Goal: Task Accomplishment & Management: Manage account settings

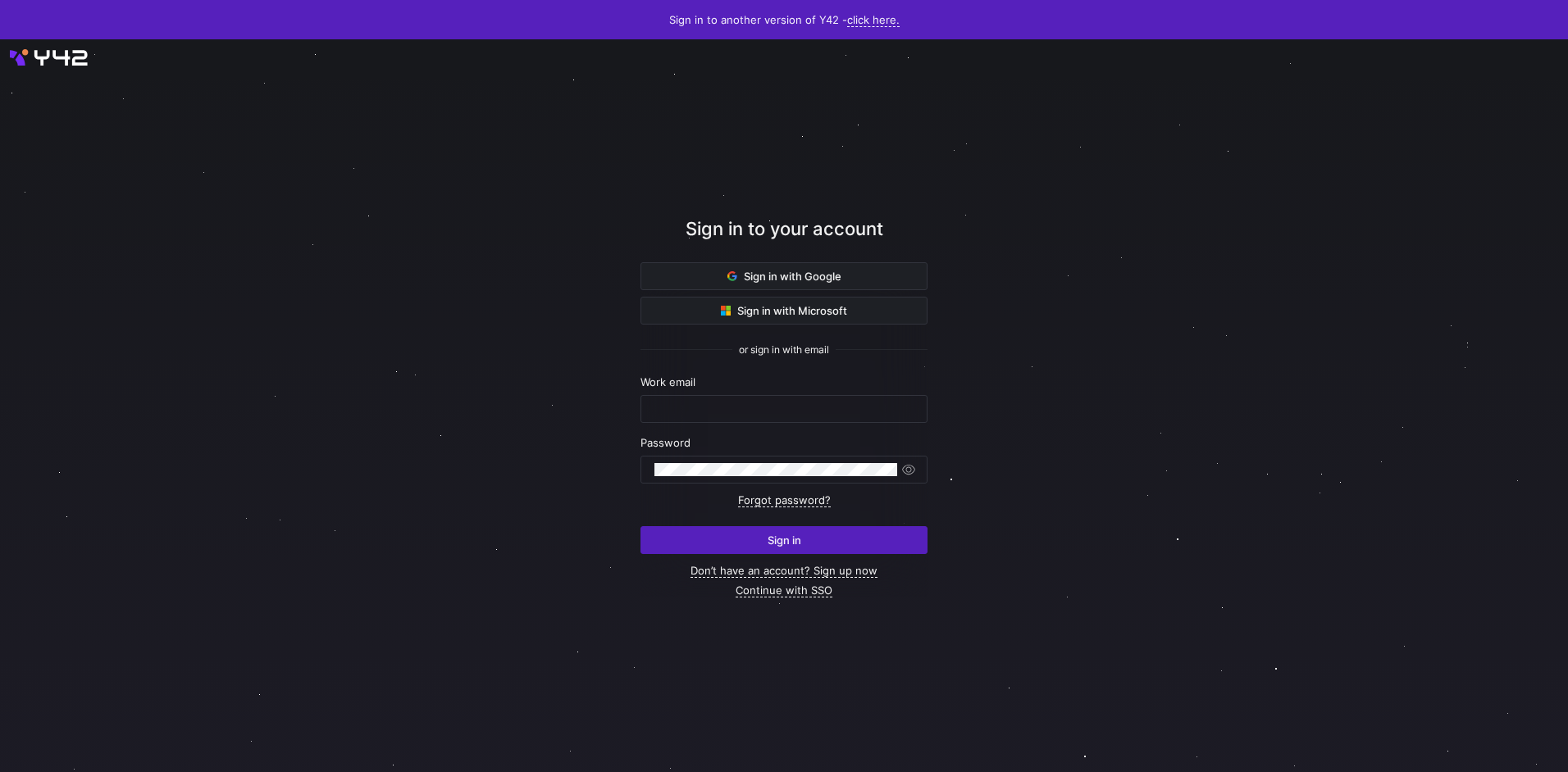
type input "[EMAIL_ADDRESS][DOMAIN_NAME]"
click at [735, 410] on input "[EMAIL_ADDRESS][DOMAIN_NAME]" at bounding box center [784, 409] width 259 height 14
drag, startPoint x: 1388, startPoint y: 525, endPoint x: 1108, endPoint y: 544, distance: 280.6
click at [1384, 525] on div at bounding box center [784, 406] width 1412 height 660
click at [879, 528] on span "submit" at bounding box center [784, 540] width 285 height 26
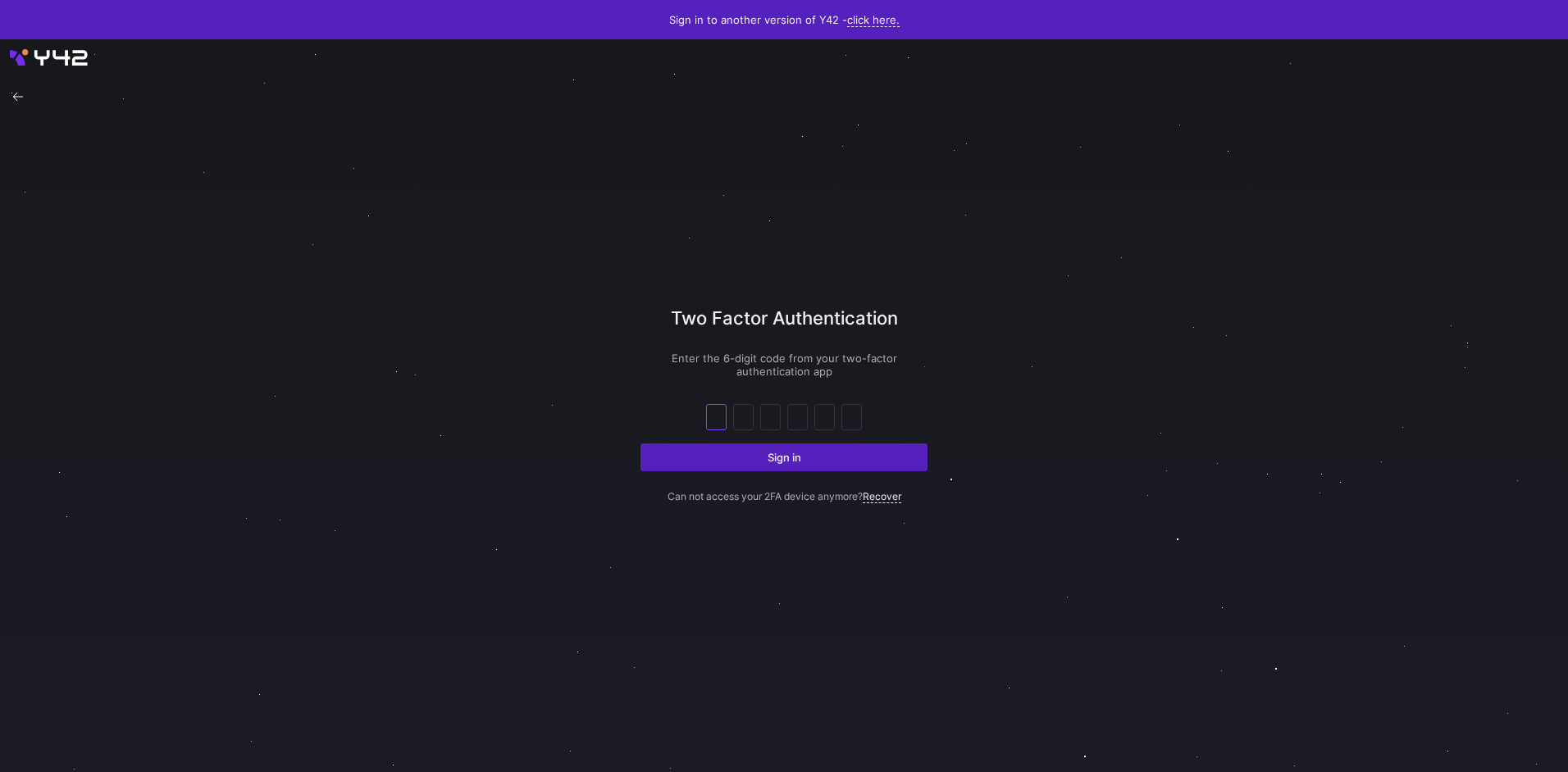
type input "4"
type input "5"
type input "3"
type input "5"
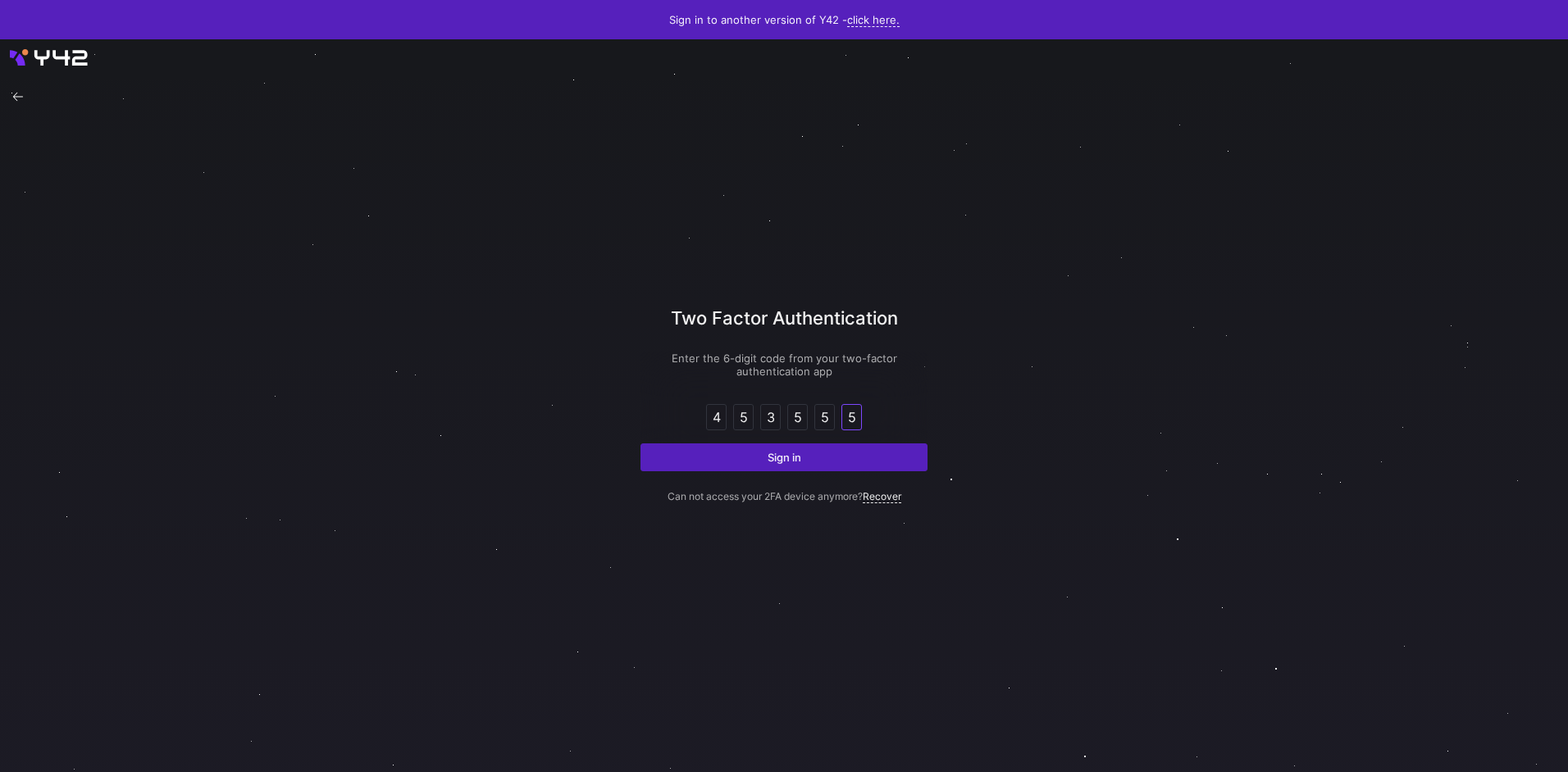
type input "5"
click at [640, 443] on button "Sign in" at bounding box center [784, 457] width 287 height 28
click at [1165, 241] on div at bounding box center [784, 406] width 1568 height 733
